Goal: Task Accomplishment & Management: Complete application form

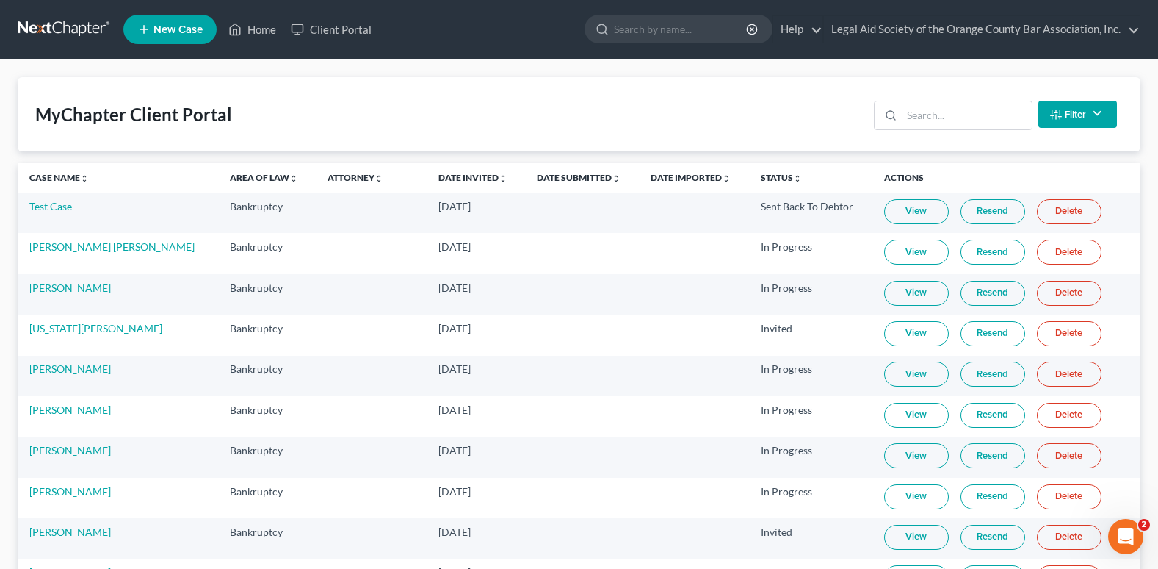
click at [45, 178] on link "Case Name unfold_more expand_more expand_less" at bounding box center [58, 177] width 59 height 11
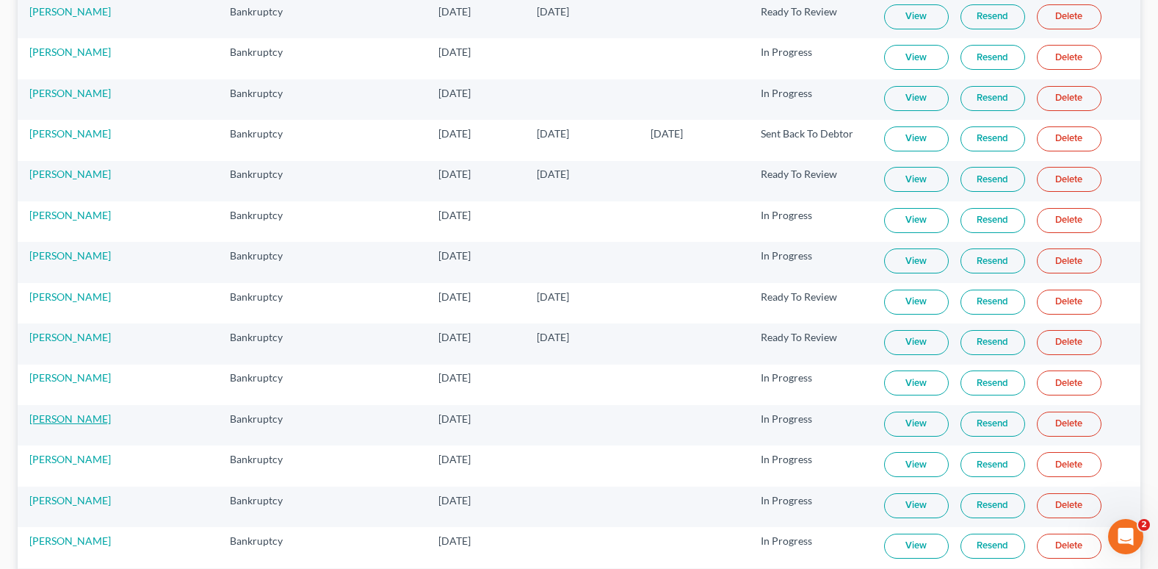
scroll to position [220, 0]
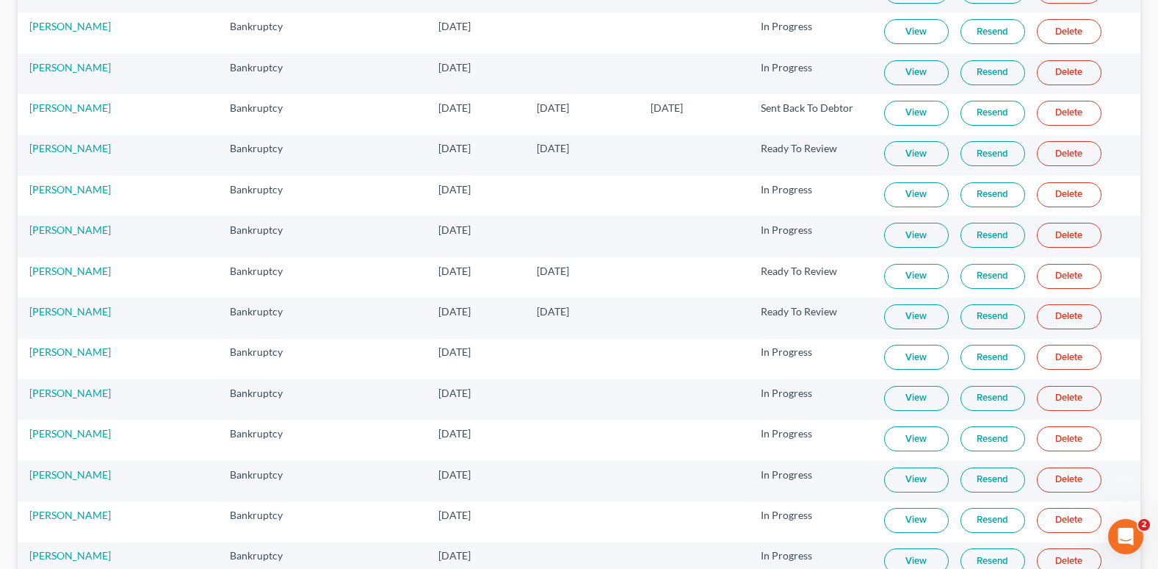
click at [893, 518] on link "View" at bounding box center [916, 520] width 65 height 25
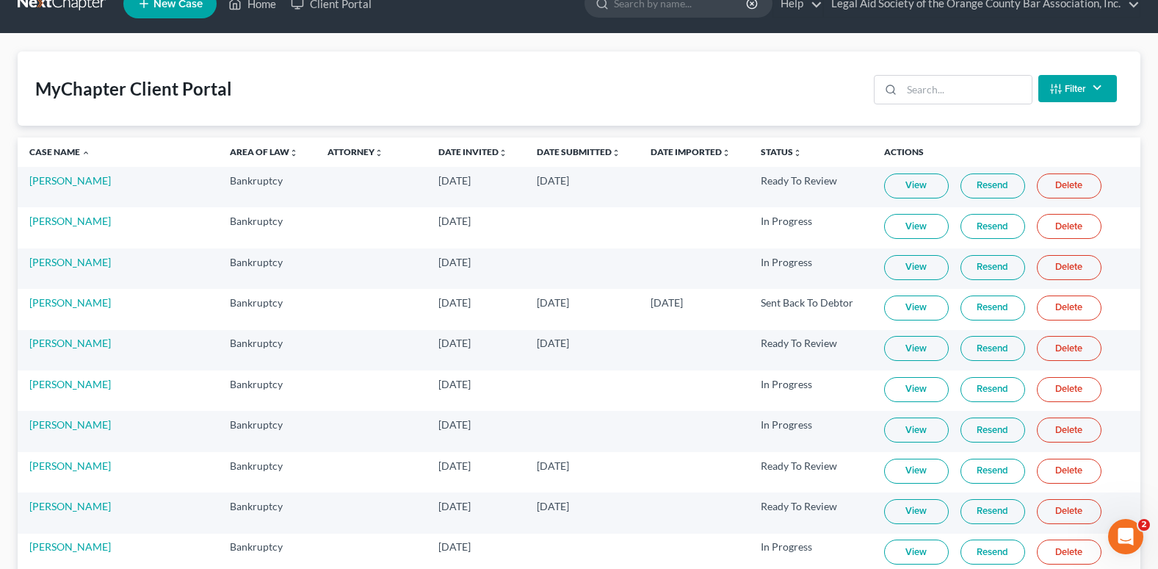
scroll to position [0, 0]
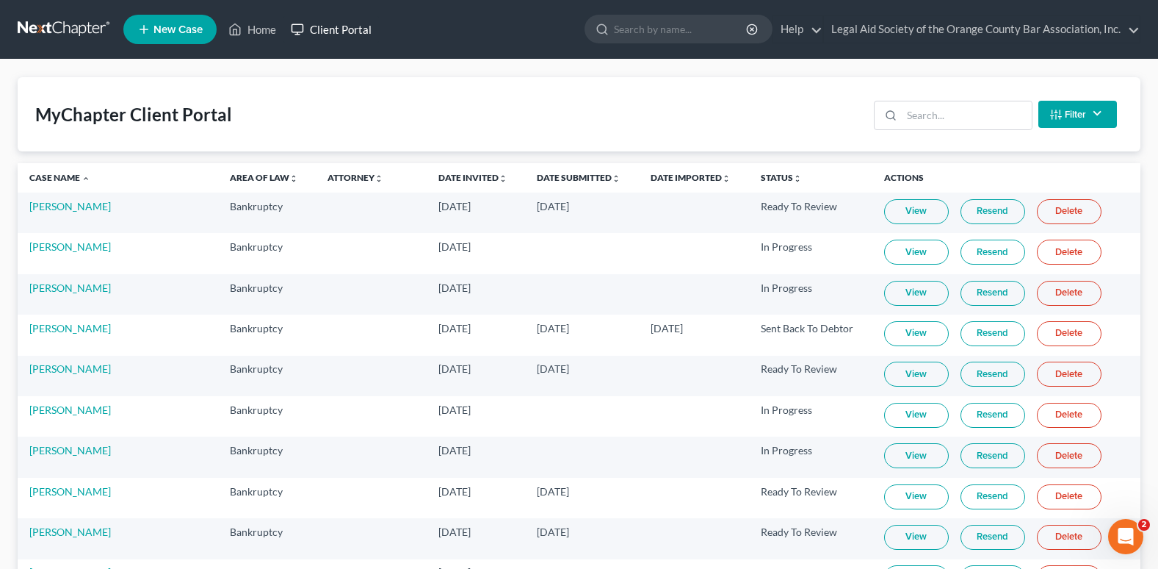
click at [354, 29] on link "Client Portal" at bounding box center [331, 29] width 95 height 26
click at [956, 122] on input "search" at bounding box center [967, 115] width 130 height 28
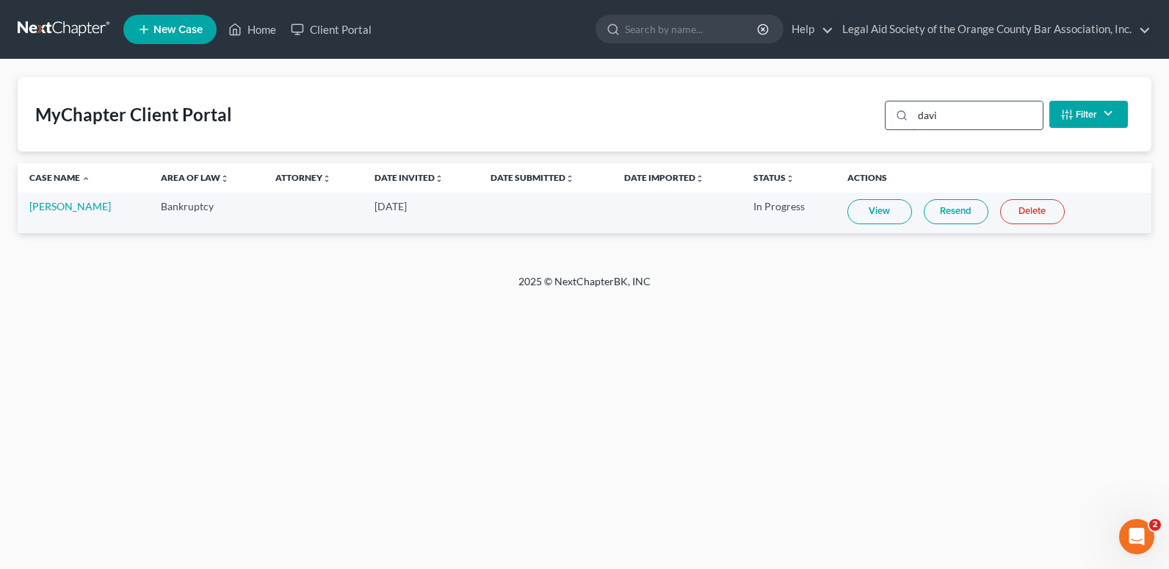
type input "[PERSON_NAME]"
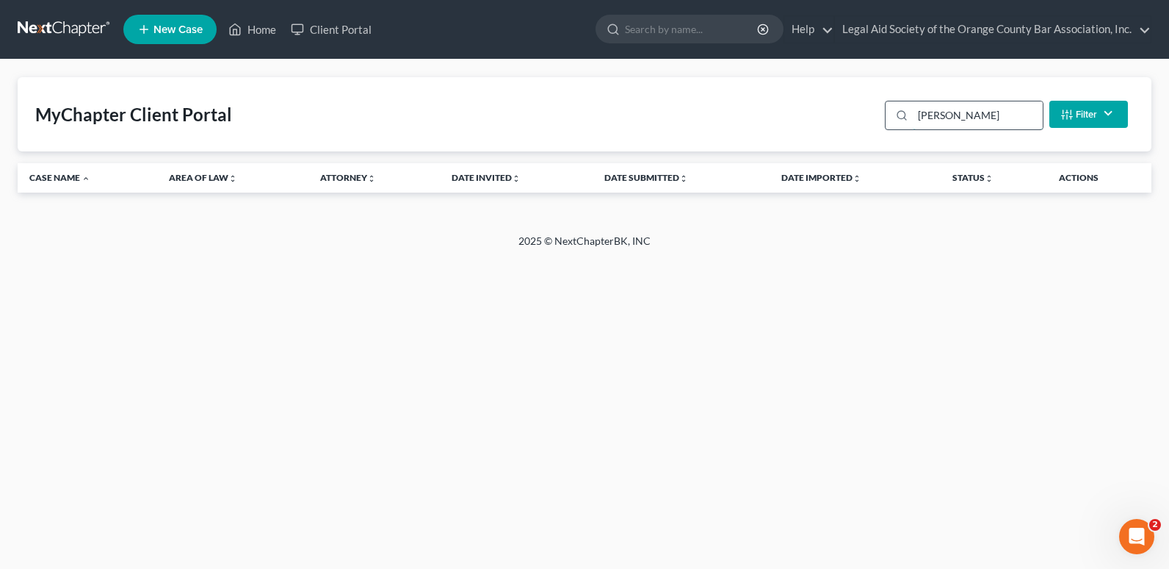
drag, startPoint x: 956, startPoint y: 122, endPoint x: 897, endPoint y: 126, distance: 59.7
click at [898, 123] on div "[PERSON_NAME]" at bounding box center [964, 115] width 159 height 29
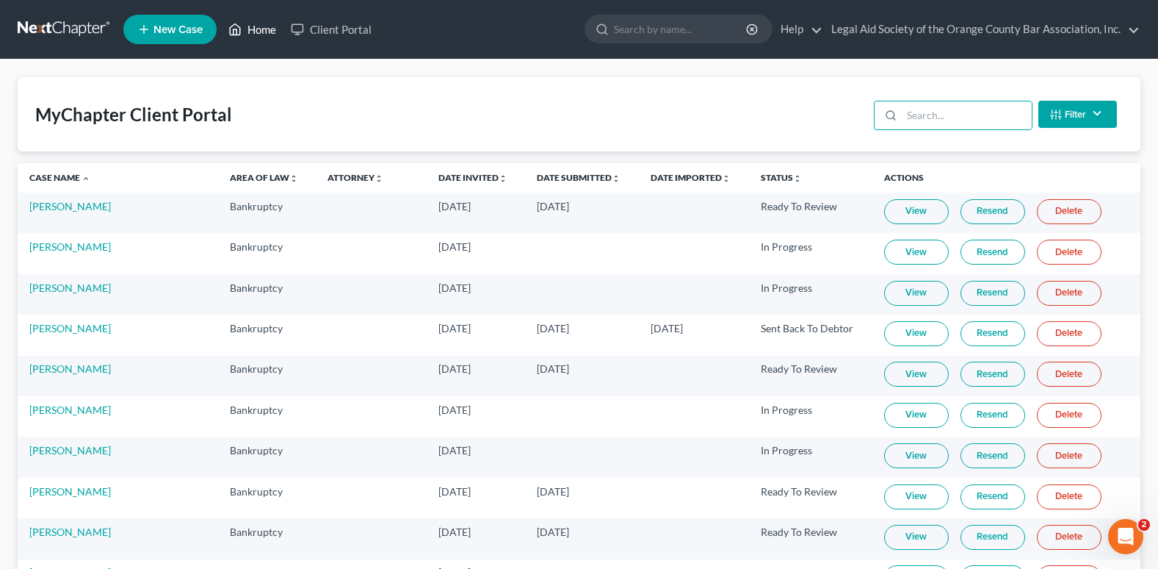
click at [263, 31] on link "Home" at bounding box center [252, 29] width 62 height 26
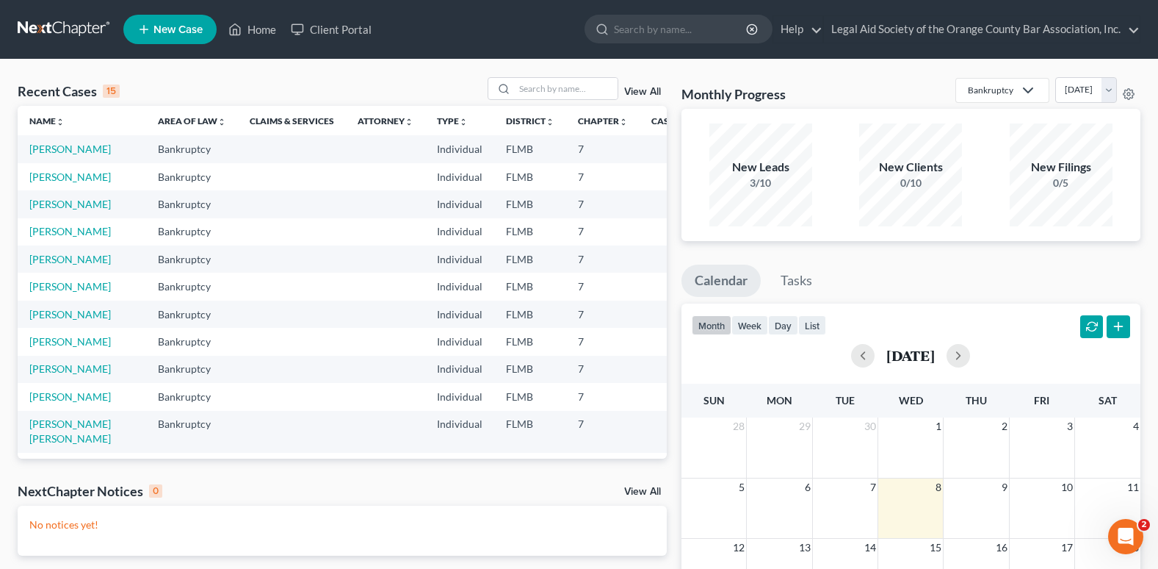
click at [173, 29] on span "New Case" at bounding box center [178, 29] width 49 height 11
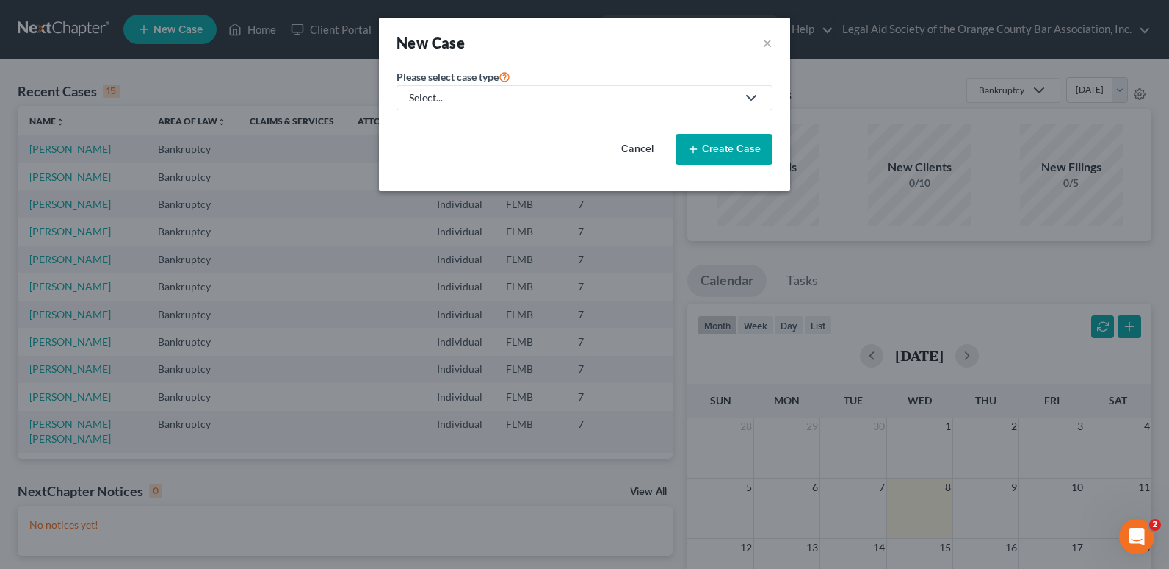
click at [579, 103] on div "Select..." at bounding box center [573, 97] width 328 height 15
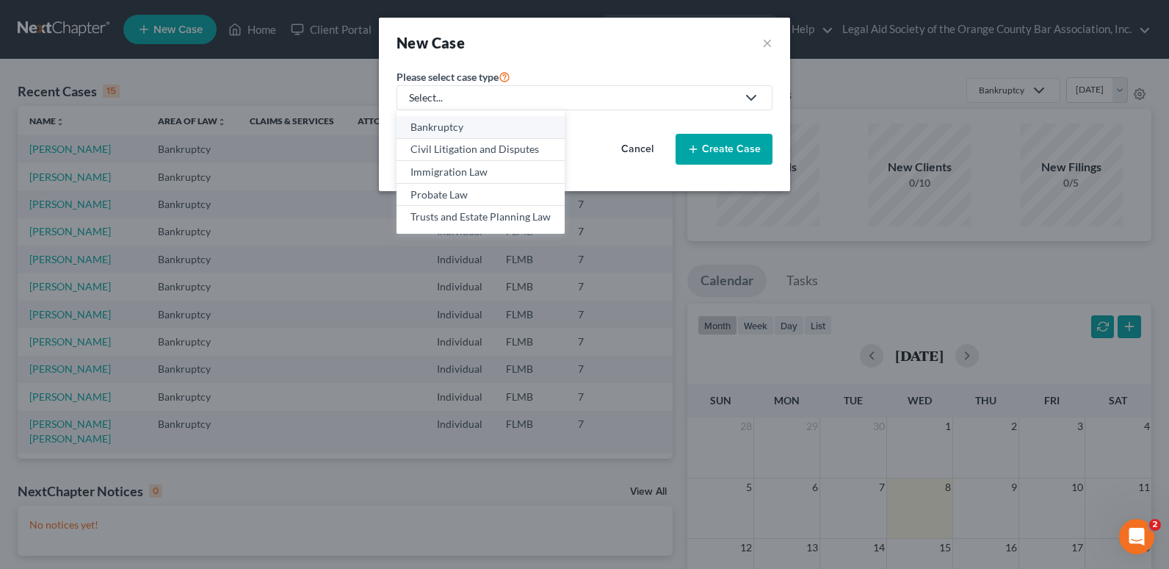
click at [472, 129] on div "Bankruptcy" at bounding box center [481, 127] width 140 height 15
select select "15"
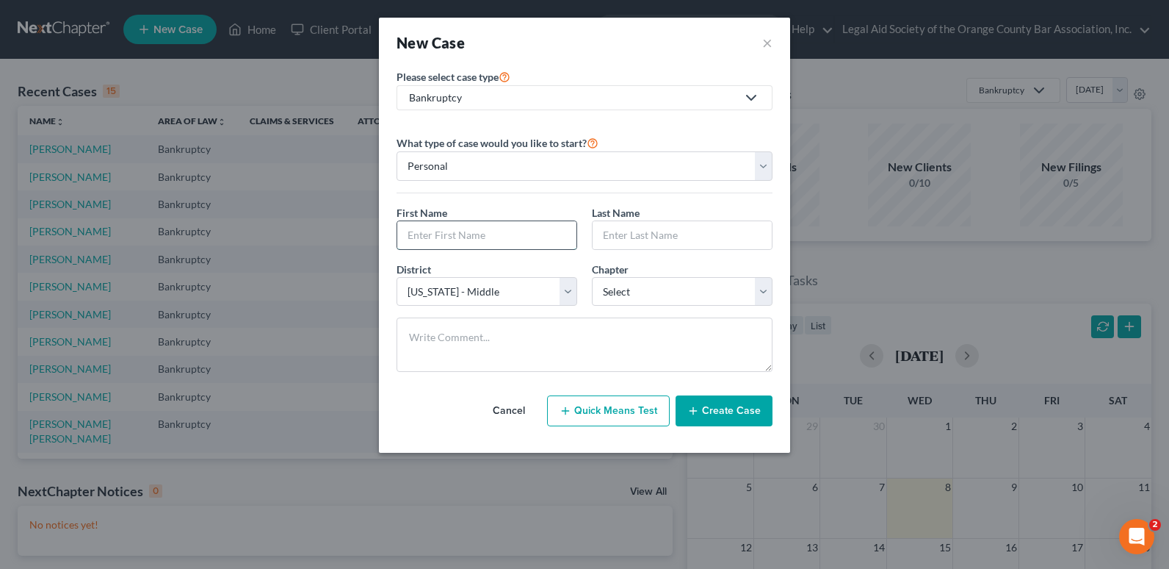
click at [471, 236] on input "text" at bounding box center [486, 235] width 179 height 28
click at [419, 232] on input "text" at bounding box center [486, 235] width 179 height 28
paste input "[PERSON_NAME]"
type input "[PERSON_NAME]"
click at [623, 237] on input "text" at bounding box center [682, 235] width 179 height 28
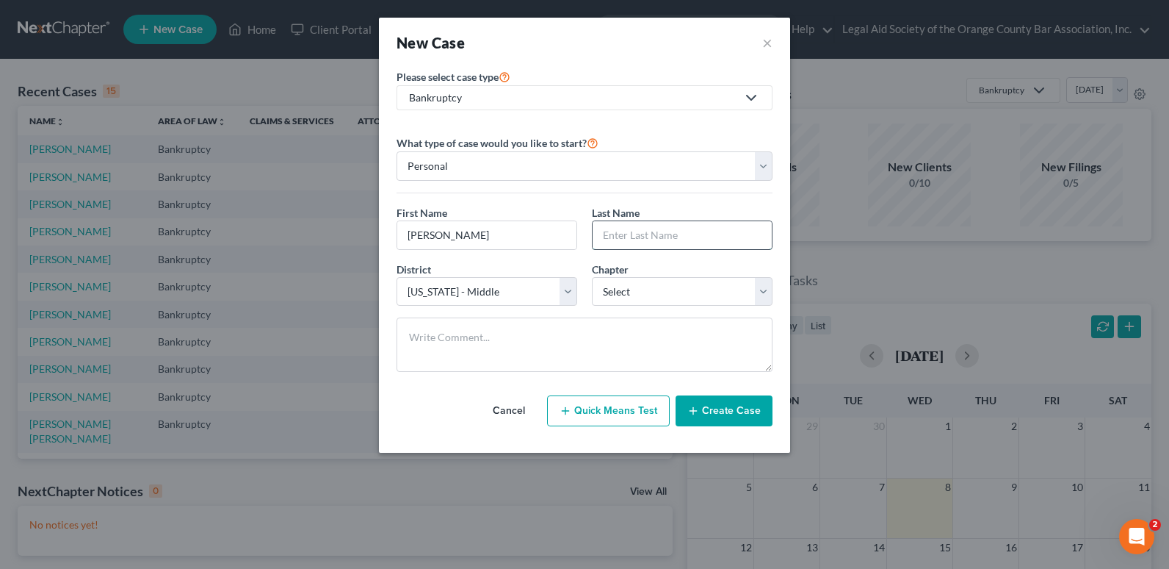
paste input "[PERSON_NAME]"
type input "[PERSON_NAME]"
drag, startPoint x: 439, startPoint y: 240, endPoint x: 521, endPoint y: 227, distance: 82.6
click at [521, 227] on input "[PERSON_NAME]" at bounding box center [486, 235] width 179 height 28
type input "[PERSON_NAME]"
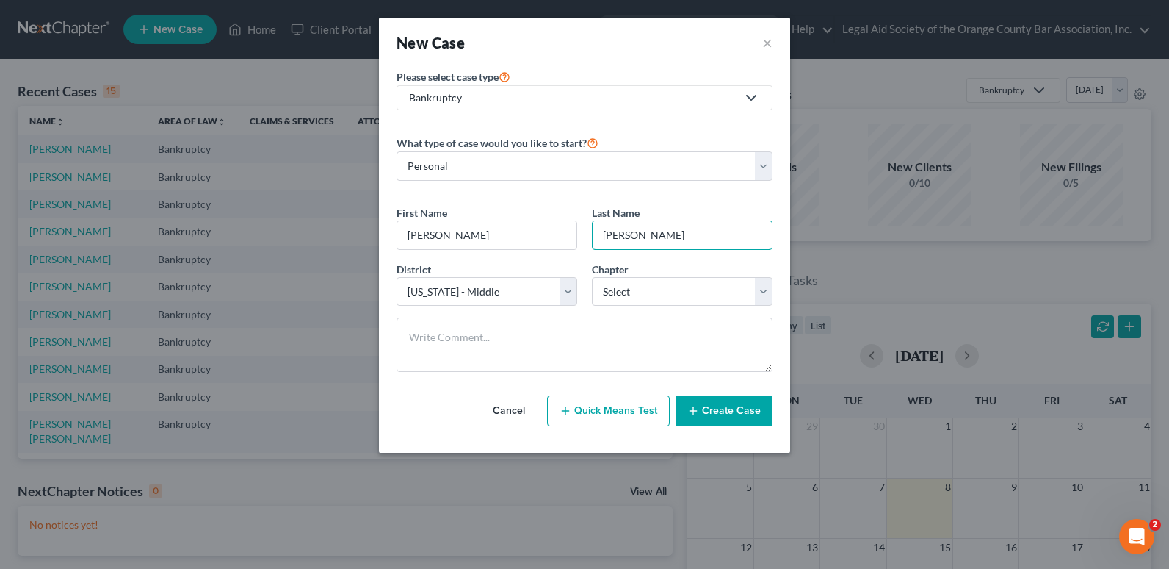
drag, startPoint x: 649, startPoint y: 239, endPoint x: 588, endPoint y: 237, distance: 61.7
click at [588, 237] on div "Last Name * [PERSON_NAME]" at bounding box center [682, 227] width 195 height 45
type input "[PERSON_NAME]"
click at [636, 291] on select "Select 7 11 12 13" at bounding box center [682, 291] width 181 height 29
select select "0"
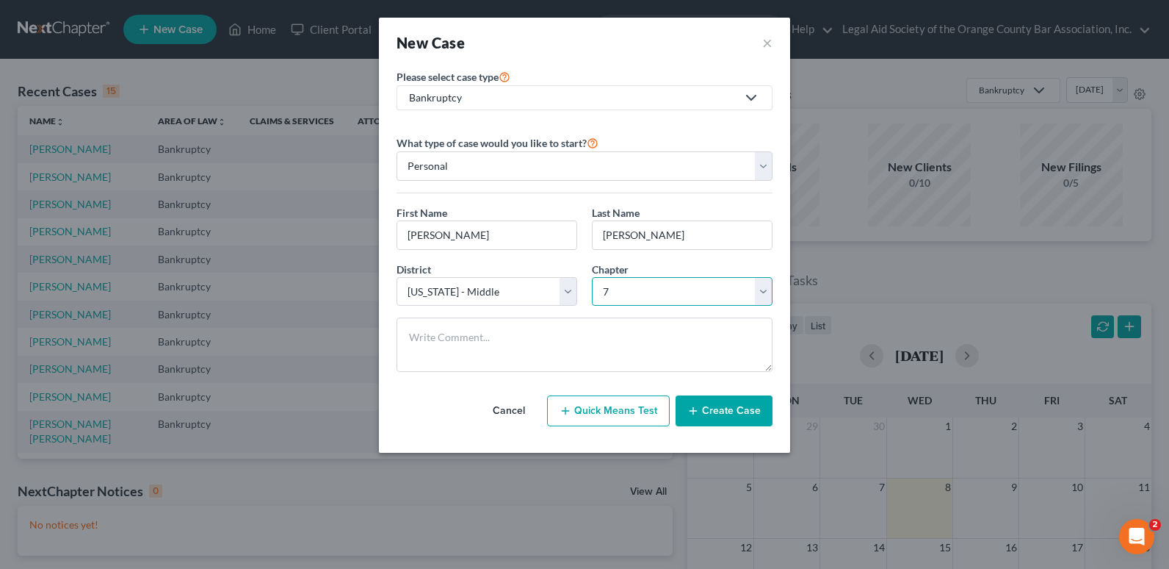
click at [592, 277] on select "Select 7 11 12 13" at bounding box center [682, 291] width 181 height 29
click at [715, 416] on button "Create Case" at bounding box center [724, 410] width 97 height 31
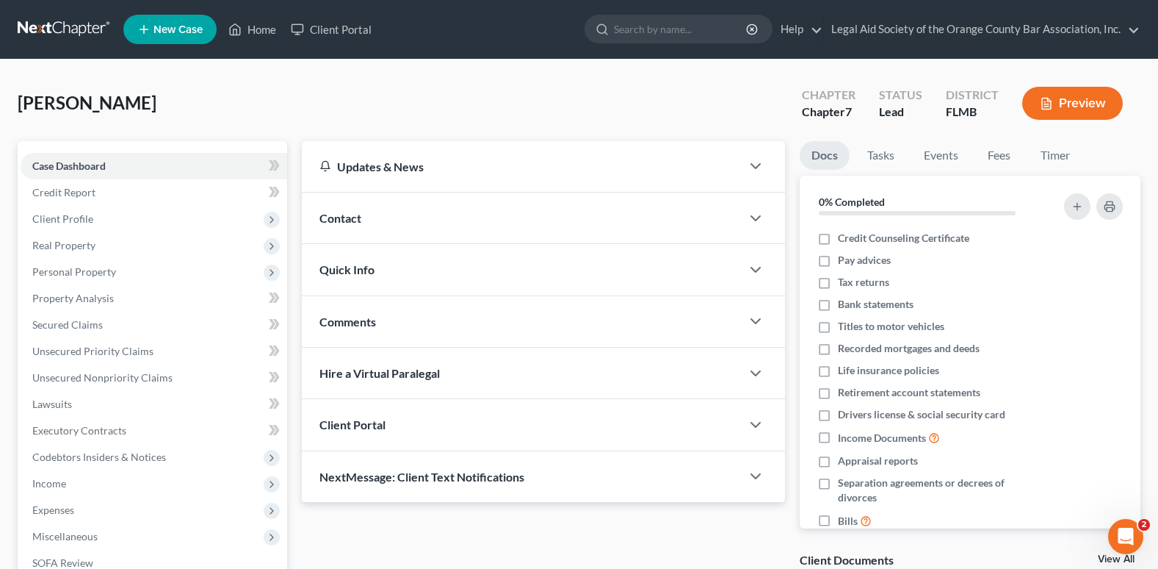
click at [350, 218] on span "Contact" at bounding box center [341, 218] width 42 height 14
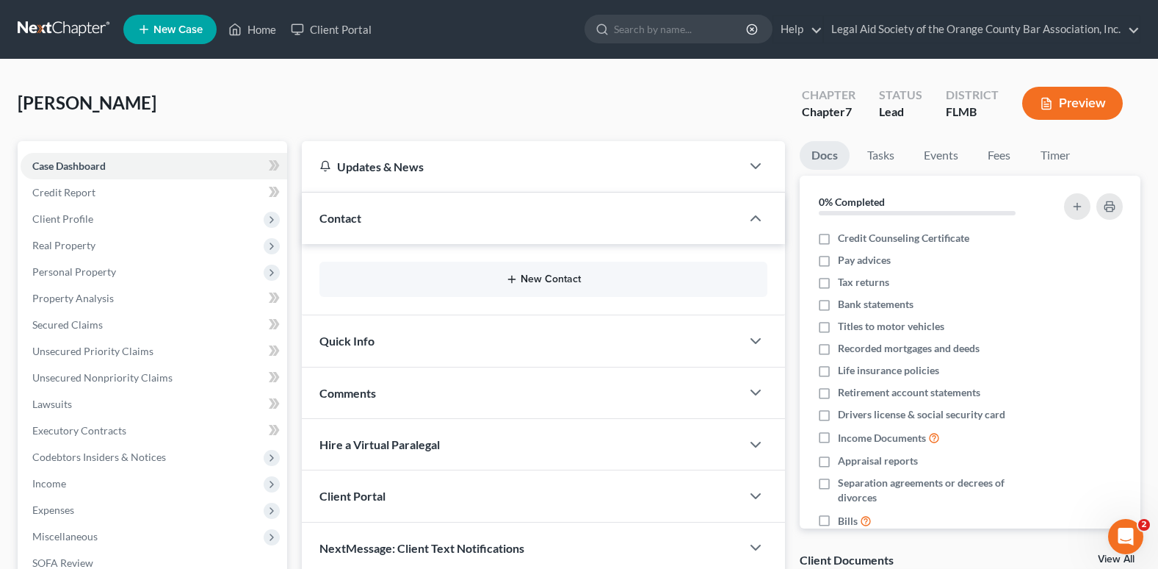
click at [544, 284] on button "New Contact" at bounding box center [543, 279] width 425 height 12
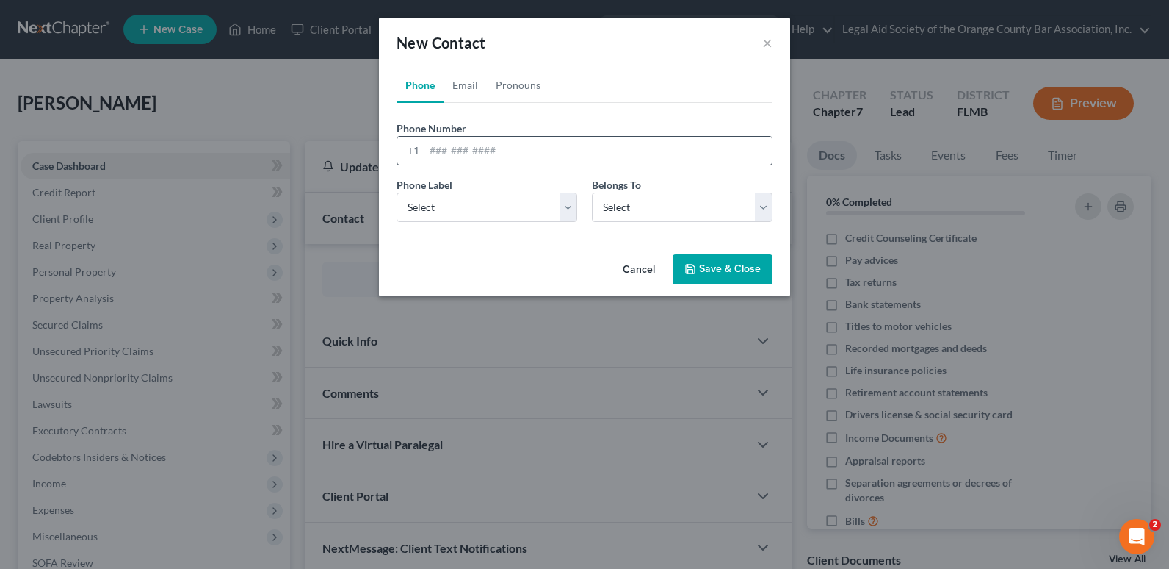
click at [424, 153] on div "+1" at bounding box center [410, 151] width 27 height 28
click at [430, 151] on input "tel" at bounding box center [598, 151] width 347 height 28
paste input "[PHONE_NUMBER]"
drag, startPoint x: 425, startPoint y: 145, endPoint x: 395, endPoint y: 148, distance: 30.3
click at [395, 148] on div "Phone Number * [PHONE_NUMBER]" at bounding box center [584, 142] width 391 height 45
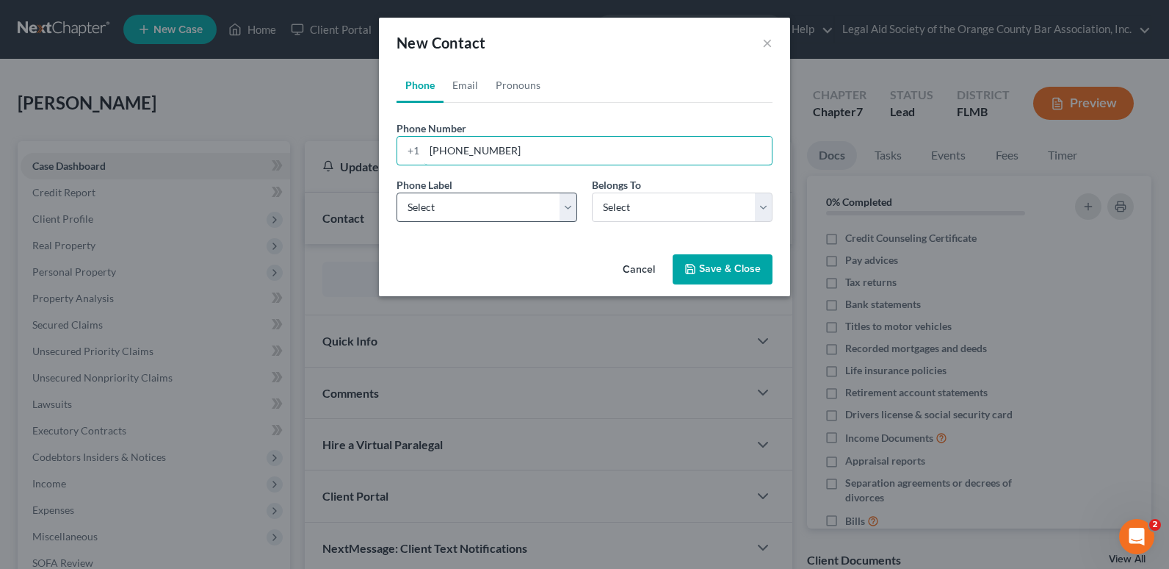
type input "[PHONE_NUMBER]"
click at [450, 203] on select "Select Mobile Home Work Other" at bounding box center [487, 206] width 181 height 29
select select "1"
click at [397, 192] on select "Select Mobile Home Work Other" at bounding box center [487, 206] width 181 height 29
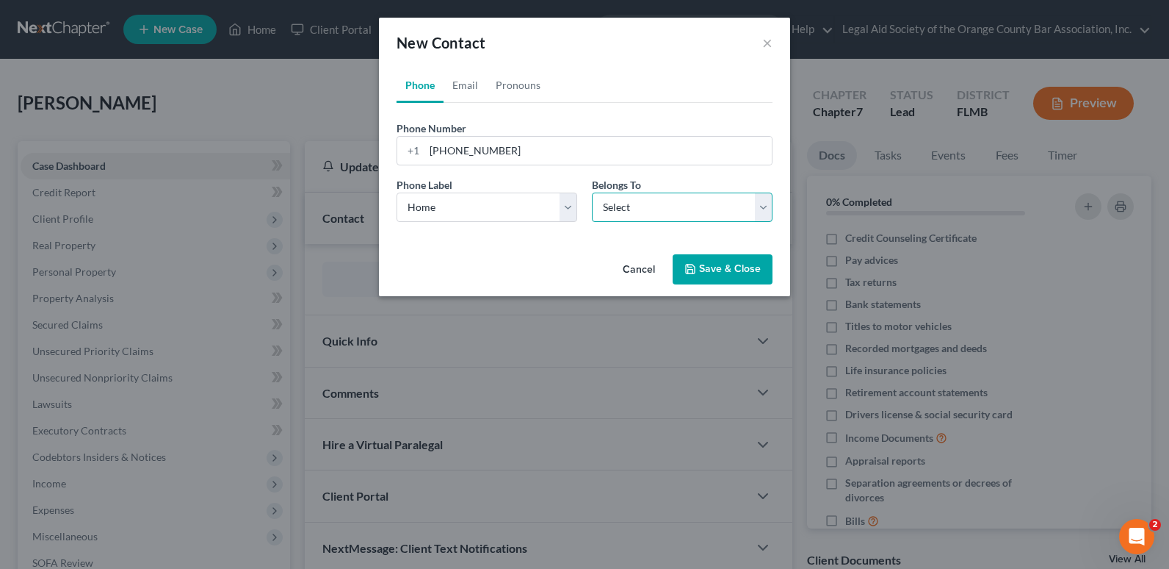
drag, startPoint x: 627, startPoint y: 206, endPoint x: 621, endPoint y: 220, distance: 14.9
click at [627, 206] on select "Select Client Other" at bounding box center [682, 206] width 181 height 29
select select "0"
click at [592, 192] on select "Select Client Other" at bounding box center [682, 206] width 181 height 29
click at [746, 264] on button "Save & Close" at bounding box center [723, 269] width 100 height 31
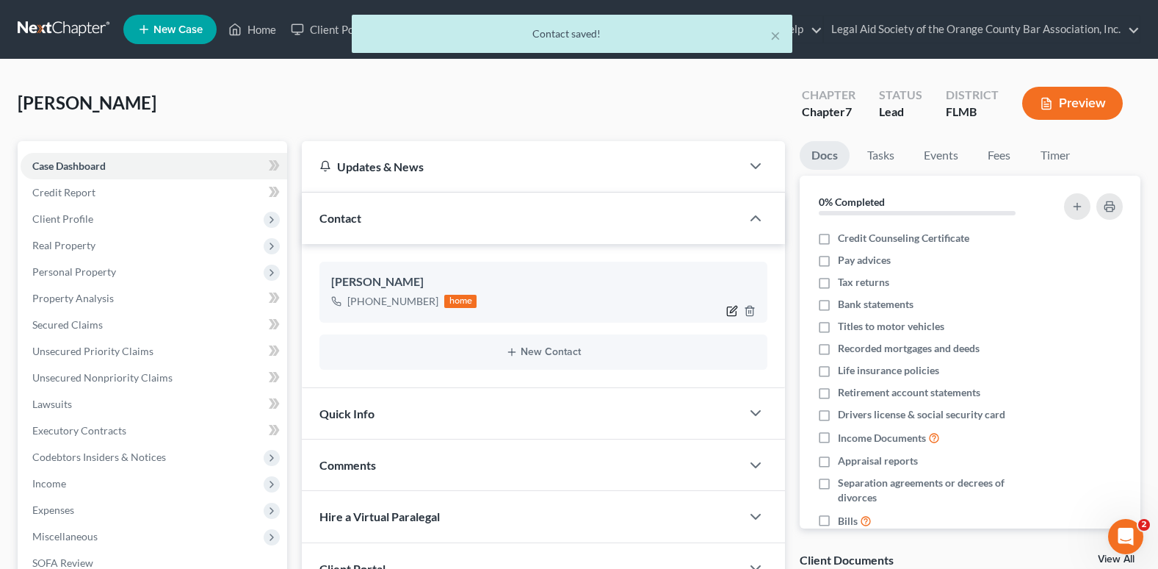
click at [732, 311] on icon "button" at bounding box center [733, 309] width 7 height 7
select select "1"
select select "0"
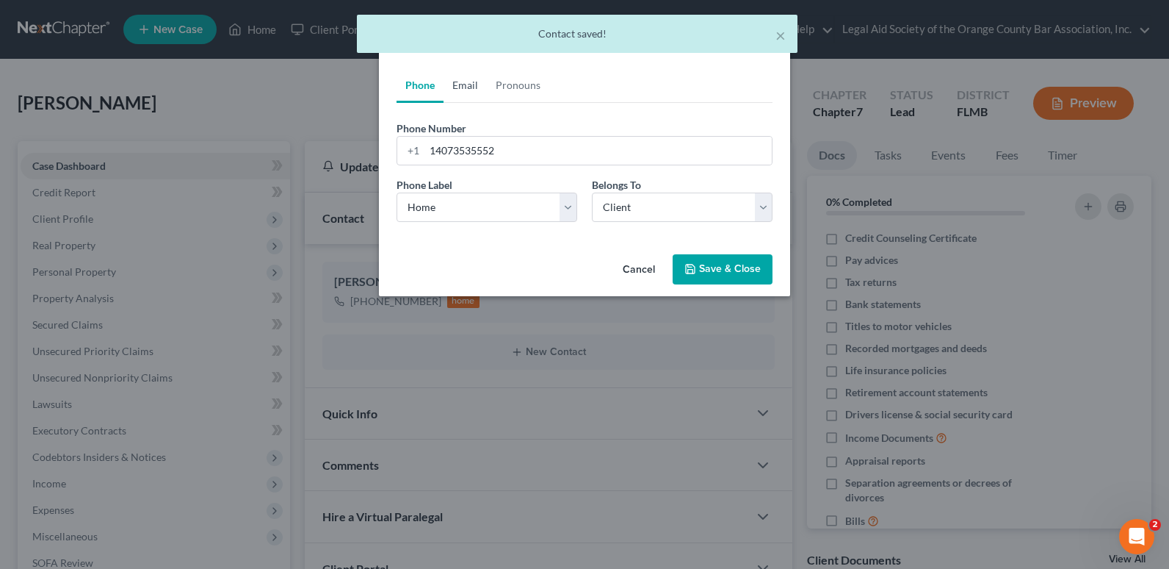
click at [474, 84] on link "Email" at bounding box center [465, 85] width 43 height 35
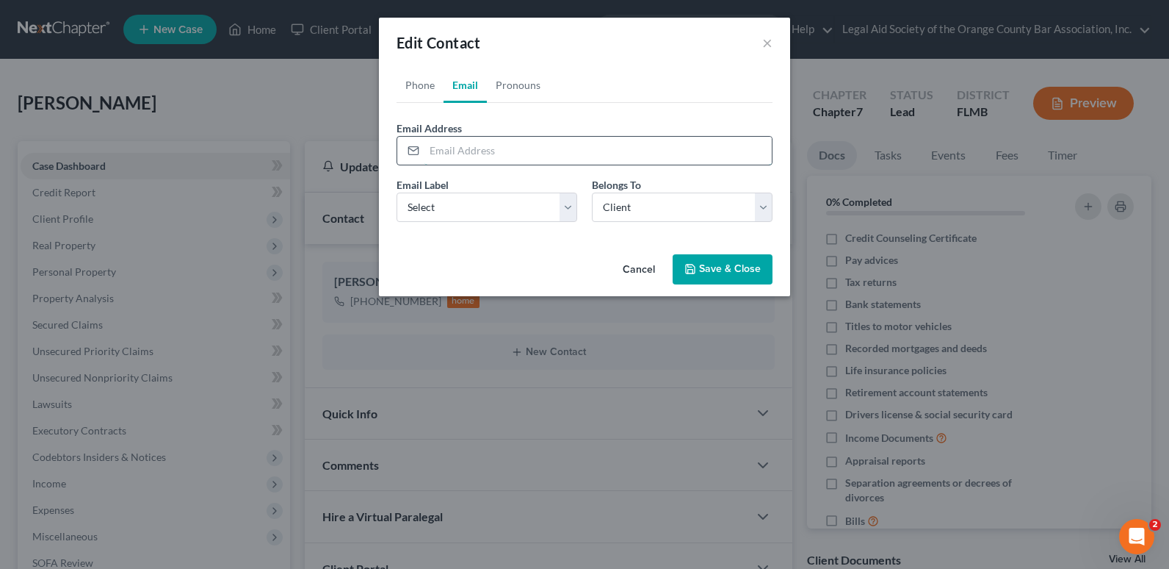
click at [434, 154] on input "email" at bounding box center [598, 151] width 347 height 28
click at [428, 155] on input "email" at bounding box center [598, 151] width 347 height 28
paste input "[EMAIL_ADDRESS][DOMAIN_NAME]"
type input "[EMAIL_ADDRESS][DOMAIN_NAME]"
click at [573, 209] on select "Select Home Work Other" at bounding box center [487, 206] width 181 height 29
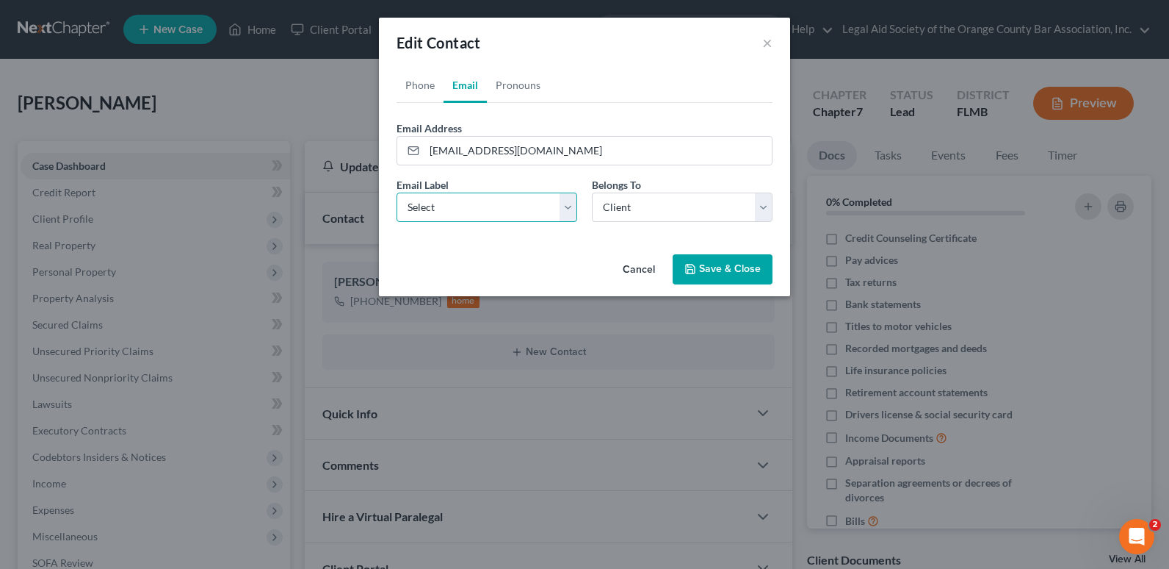
select select "0"
click at [397, 192] on select "Select Home Work Other" at bounding box center [487, 206] width 181 height 29
click at [714, 275] on button "Save & Close" at bounding box center [723, 269] width 100 height 31
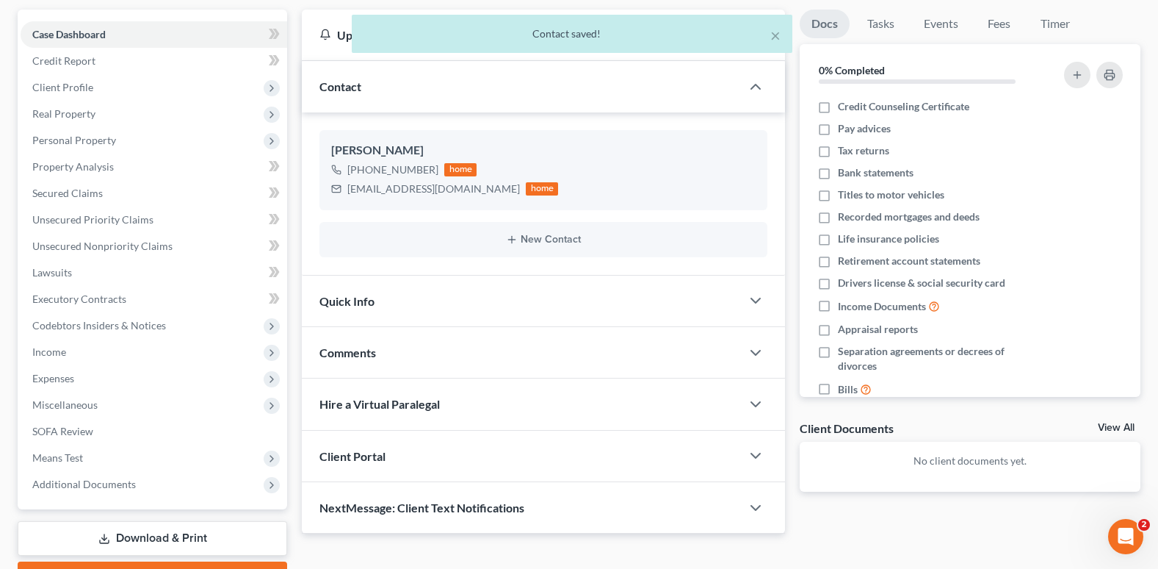
scroll to position [147, 0]
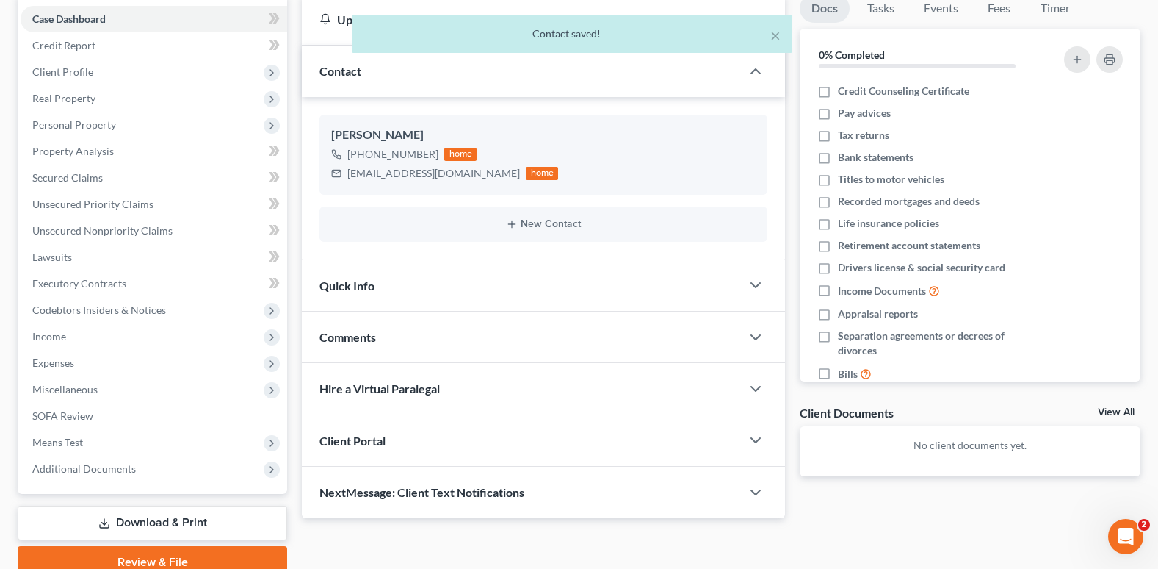
click at [376, 444] on span "Client Portal" at bounding box center [353, 440] width 66 height 14
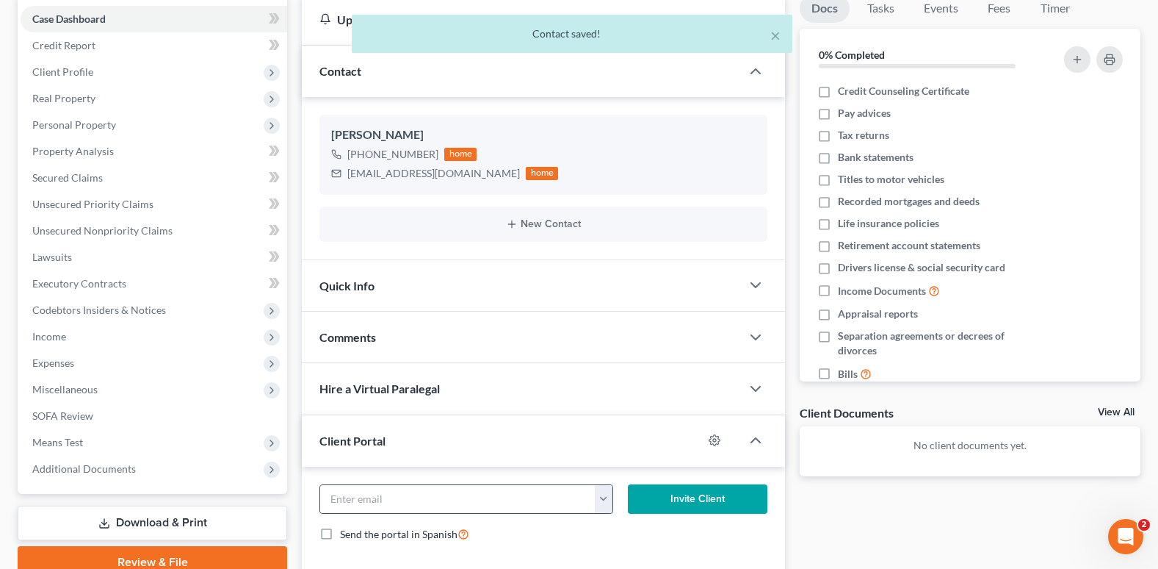
click at [605, 498] on button "button" at bounding box center [604, 499] width 18 height 28
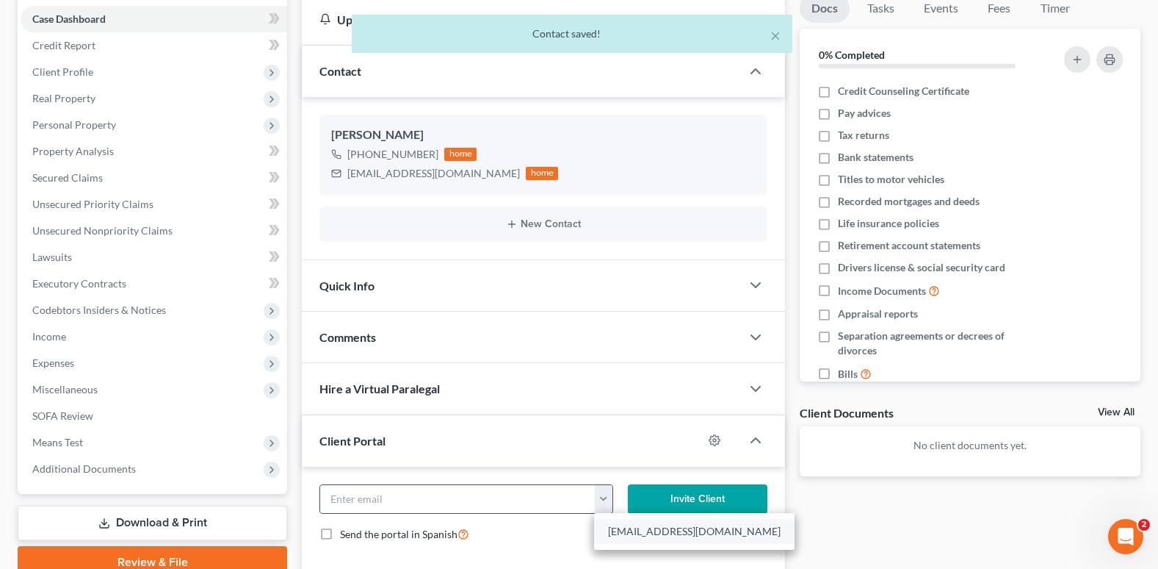
click at [627, 527] on link "[EMAIL_ADDRESS][DOMAIN_NAME]" at bounding box center [694, 531] width 201 height 25
type input "[EMAIL_ADDRESS][DOMAIN_NAME]"
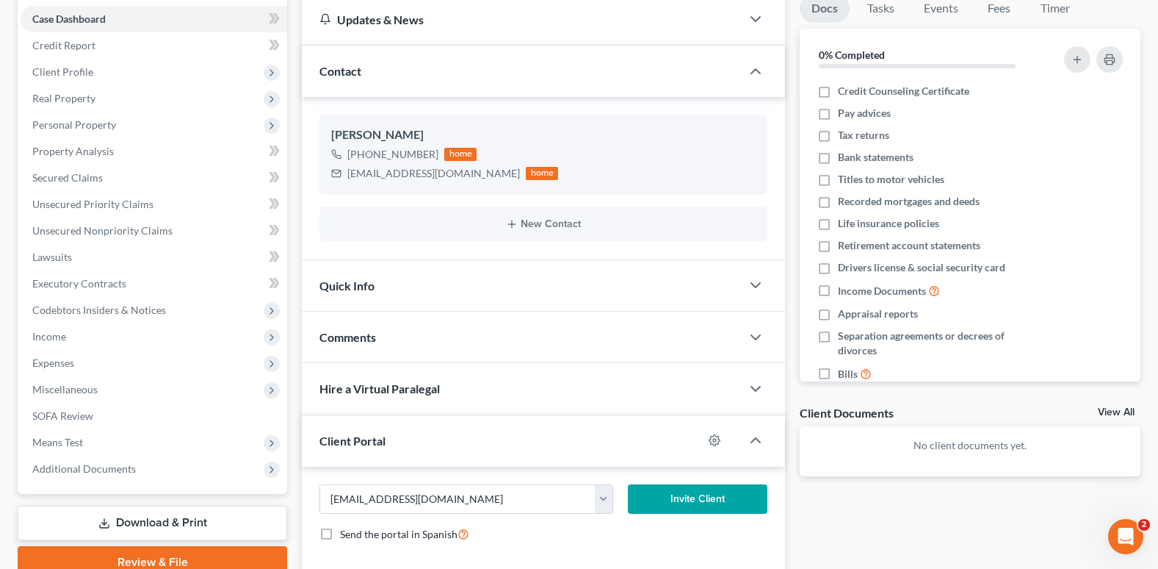
click at [671, 502] on button "Invite Client" at bounding box center [698, 498] width 140 height 29
